Goal: Information Seeking & Learning: Learn about a topic

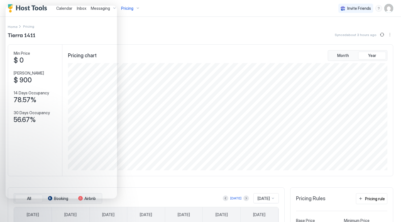
scroll to position [107, 321]
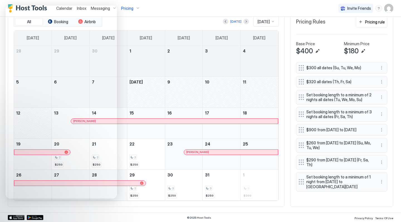
click at [166, 218] on div "© 2025 Host Tools Privacy Policy Terms Of Use" at bounding box center [200, 217] width 401 height 10
click at [168, 212] on div "© 2025 Host Tools Privacy Policy Terms Of Use" at bounding box center [200, 217] width 401 height 10
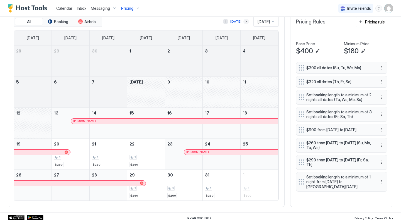
click at [244, 23] on button "Next month" at bounding box center [247, 22] width 6 height 6
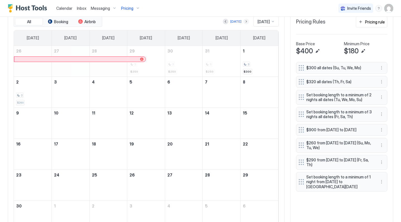
scroll to position [169, 0]
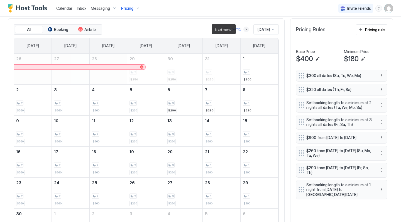
click at [244, 28] on button "Next month" at bounding box center [247, 29] width 6 height 6
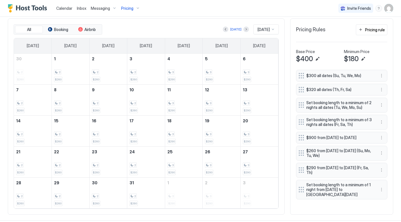
click at [242, 33] on div "[DATE] [DATE]" at bounding box center [191, 29] width 176 height 10
click at [244, 31] on button "Next month" at bounding box center [247, 29] width 6 height 6
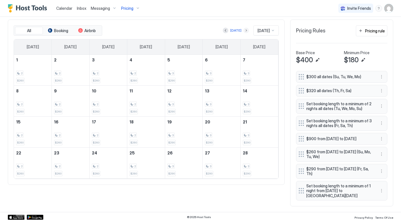
click at [244, 28] on button "Next month" at bounding box center [247, 31] width 6 height 6
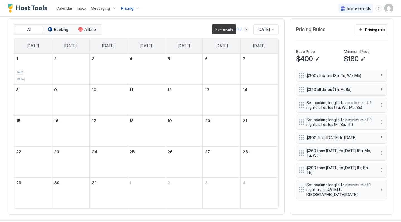
click at [244, 28] on button "Next month" at bounding box center [247, 29] width 6 height 6
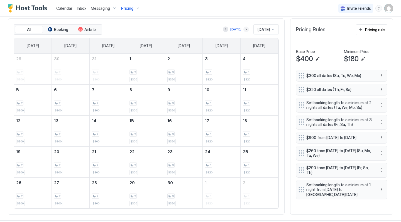
click at [244, 28] on button "Next month" at bounding box center [247, 29] width 6 height 6
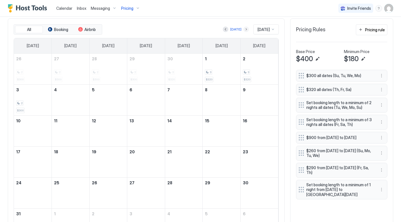
click at [244, 28] on button "Next month" at bounding box center [247, 29] width 6 height 6
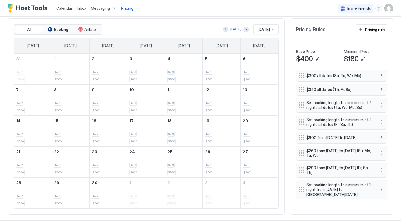
click at [65, 7] on span "Calendar" at bounding box center [64, 8] width 16 height 5
